Goal: Check status

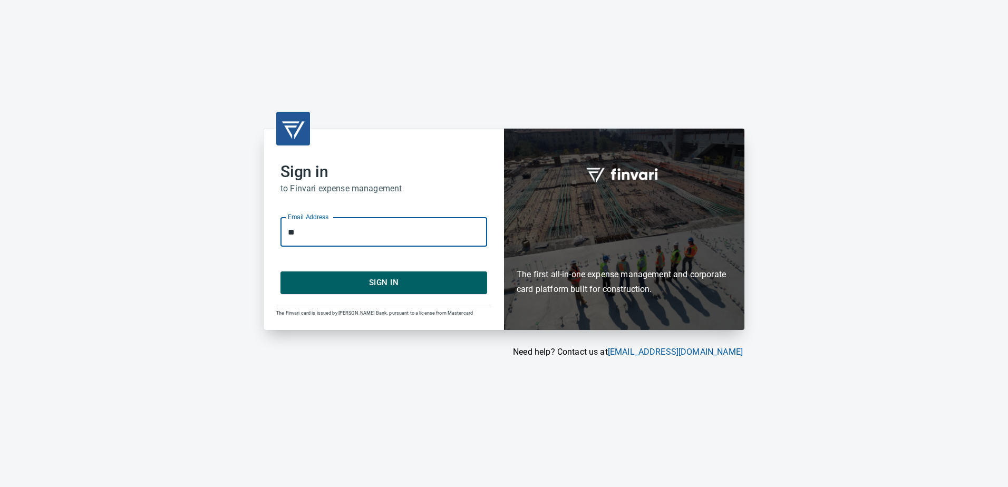
type input "*"
type input "**********"
click at [372, 277] on span "Sign In" at bounding box center [384, 283] width 184 height 14
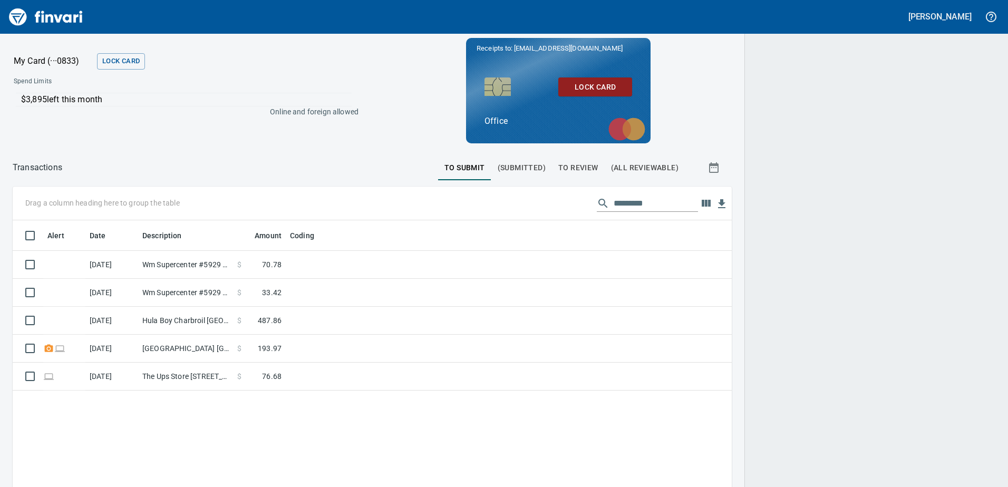
scroll to position [363, 703]
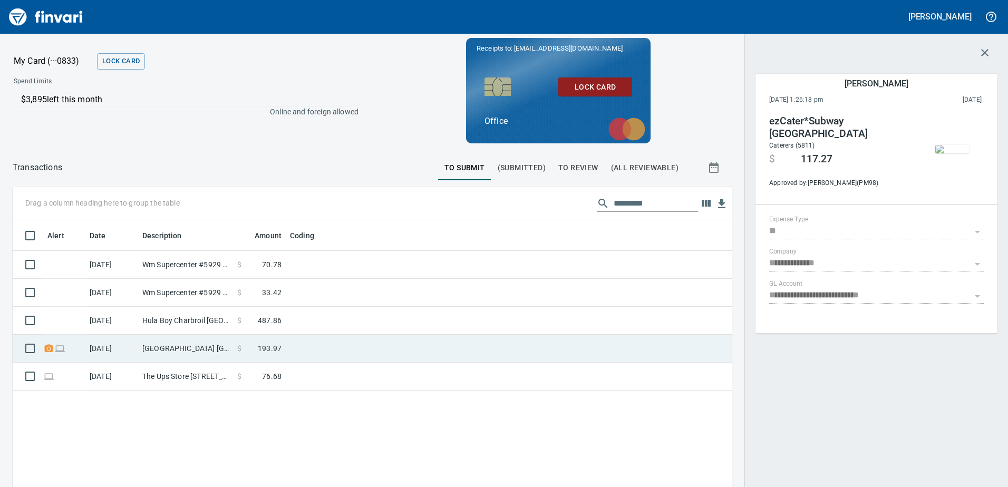
click at [298, 355] on td at bounding box center [418, 349] width 264 height 28
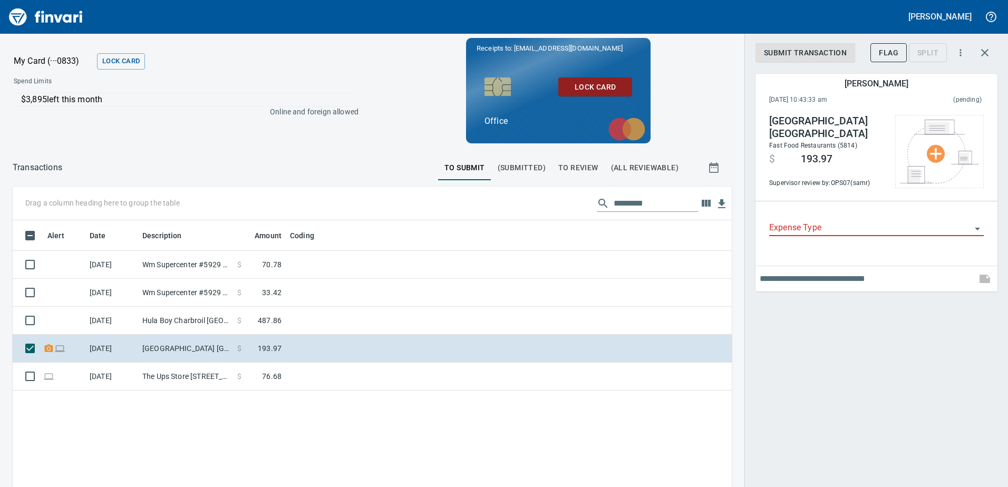
scroll to position [363, 703]
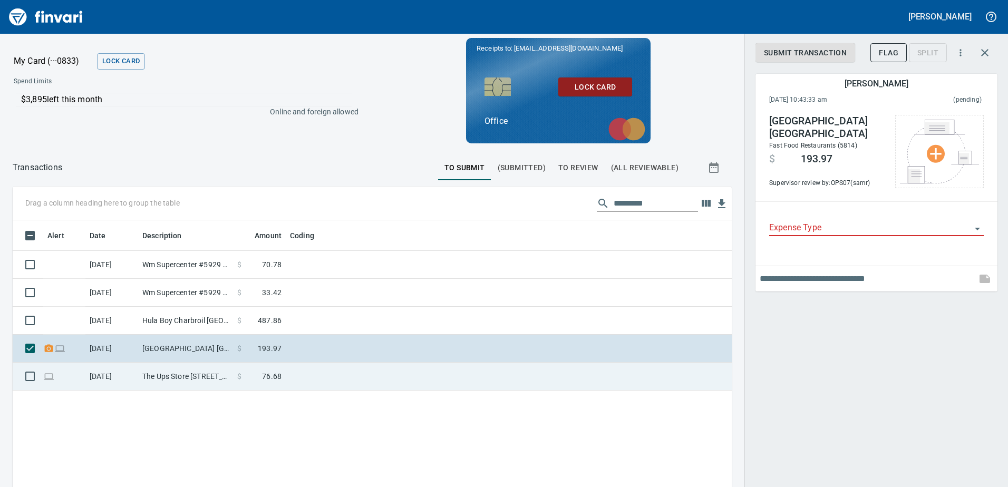
click at [175, 377] on td "The Ups Store [STREET_ADDRESS]" at bounding box center [185, 377] width 95 height 28
